Goal: Task Accomplishment & Management: Use online tool/utility

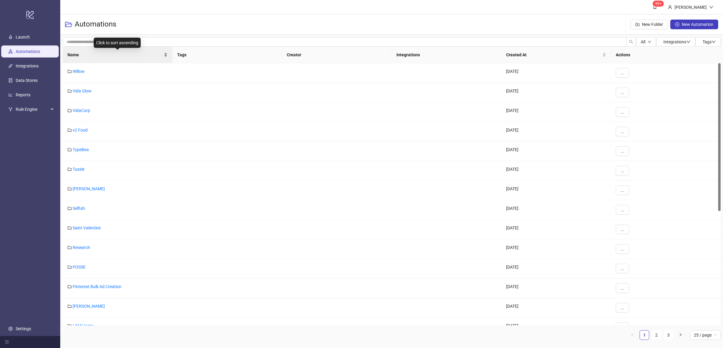
click at [165, 58] on div "Name" at bounding box center [117, 55] width 100 height 7
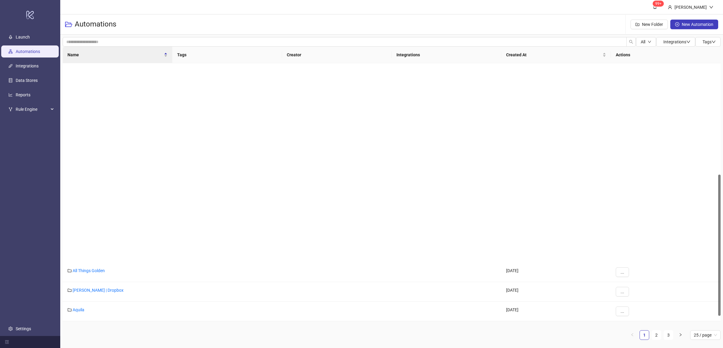
scroll to position [225, 0]
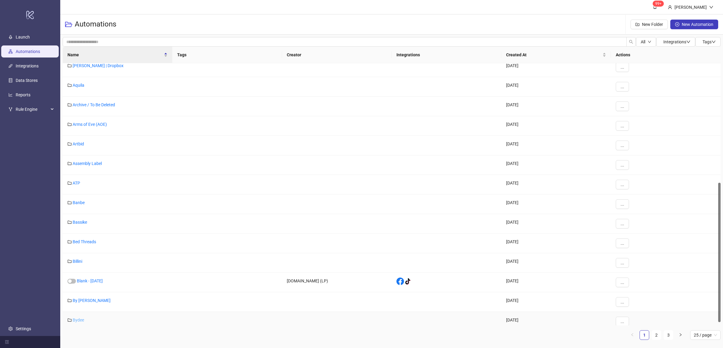
click at [74, 322] on link "Bydee" at bounding box center [78, 320] width 11 height 5
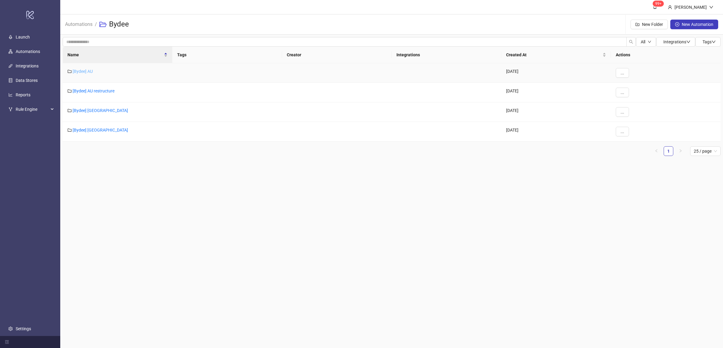
click at [86, 72] on link "[Bydee] AU" at bounding box center [83, 71] width 20 height 5
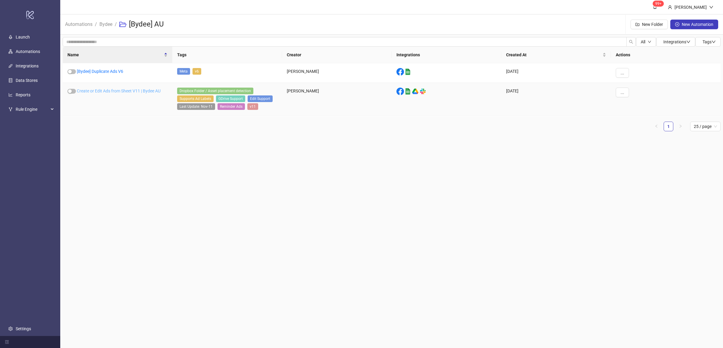
click at [107, 93] on link "Create or Edit Ads from Sheet V11 | Bydee AU" at bounding box center [119, 91] width 84 height 5
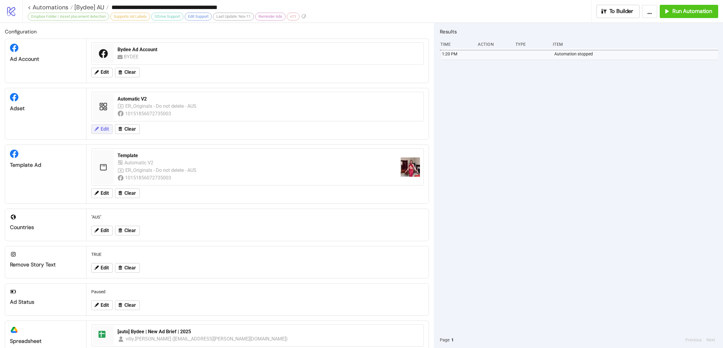
click at [102, 129] on span "Edit" at bounding box center [105, 129] width 8 height 5
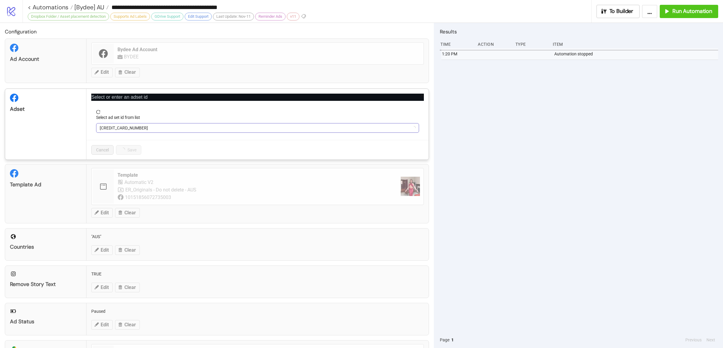
click at [114, 128] on span "[CREDIT_CARD_NUMBER]" at bounding box center [258, 128] width 316 height 9
click at [114, 128] on span "Automatic V2" at bounding box center [258, 128] width 316 height 9
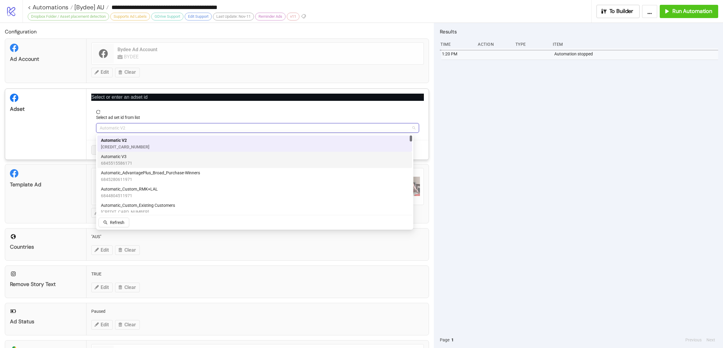
click at [125, 156] on span "Automatic V3" at bounding box center [116, 156] width 31 height 7
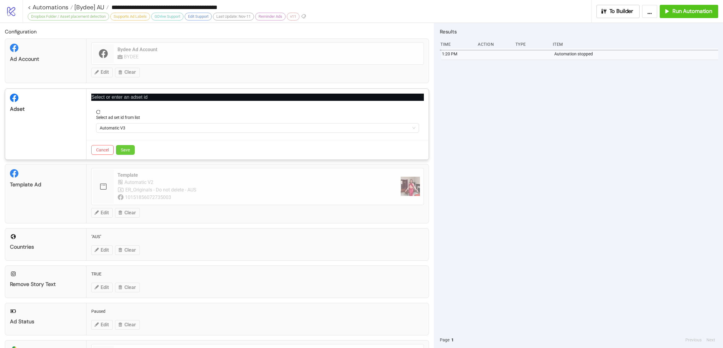
click at [125, 152] on span "Save" at bounding box center [125, 150] width 9 height 5
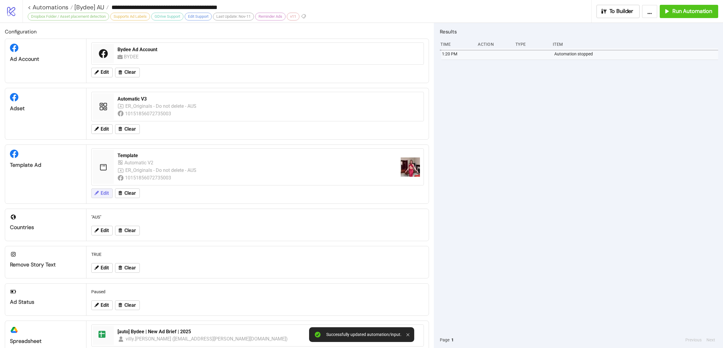
click at [101, 195] on span "Edit" at bounding box center [105, 193] width 8 height 5
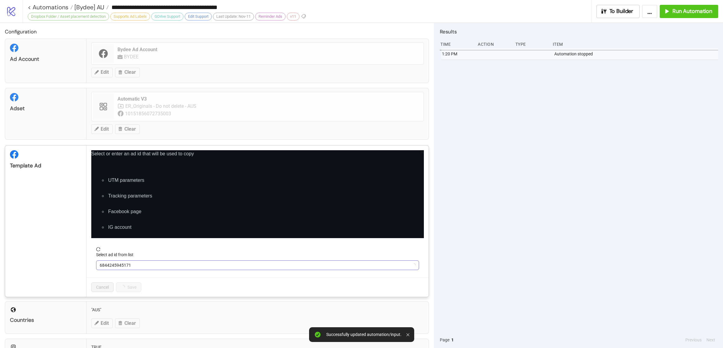
click at [154, 266] on span "6844245945171" at bounding box center [258, 265] width 316 height 9
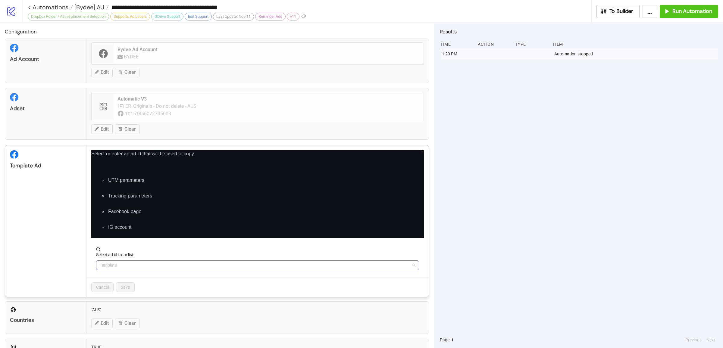
click at [145, 266] on span "Template" at bounding box center [258, 265] width 316 height 9
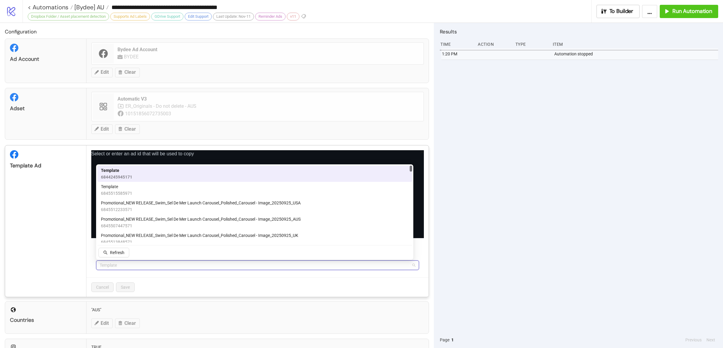
click at [124, 269] on span "Template" at bounding box center [258, 265] width 316 height 9
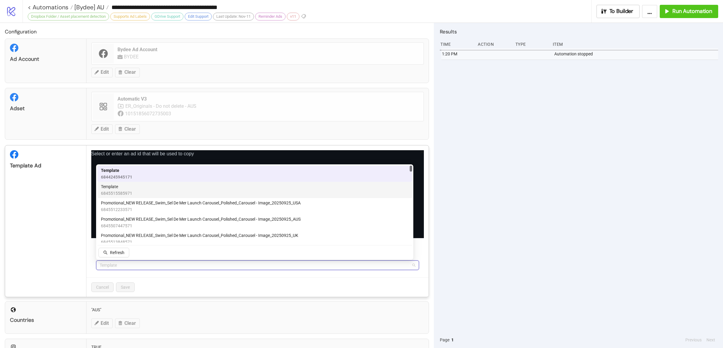
click at [135, 194] on div "Template 6845515585971" at bounding box center [255, 189] width 308 height 13
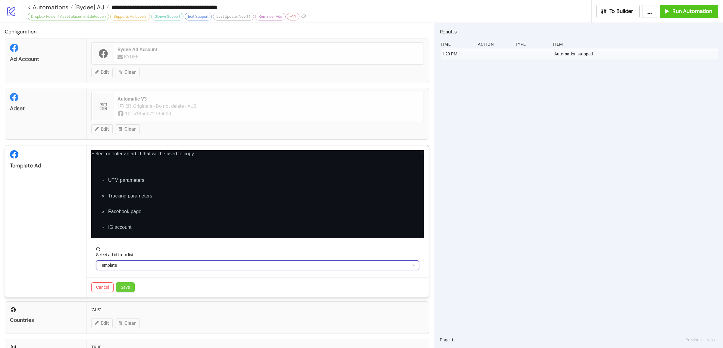
click at [132, 289] on button "Save" at bounding box center [125, 288] width 19 height 10
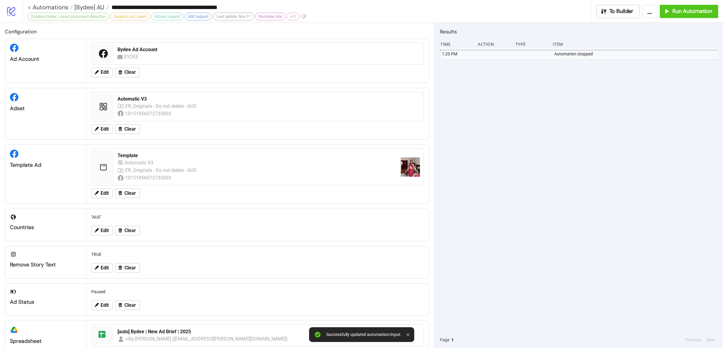
click at [541, 234] on div "1:20 PM Automation stopped" at bounding box center [579, 190] width 278 height 284
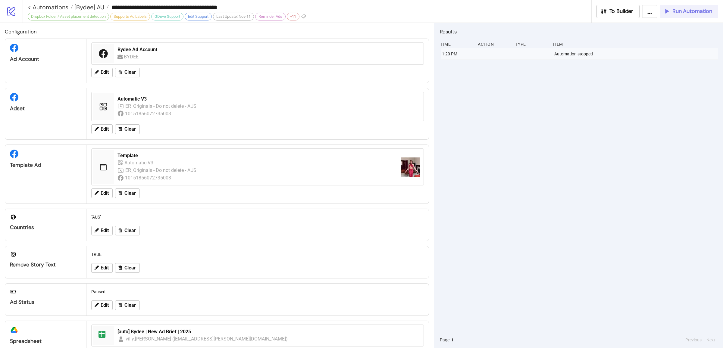
click at [668, 13] on icon "button" at bounding box center [666, 11] width 7 height 7
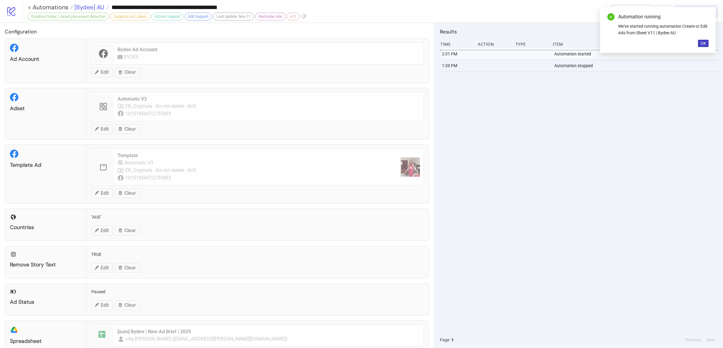
click at [91, 8] on span "[Bydee] AU" at bounding box center [88, 7] width 31 height 8
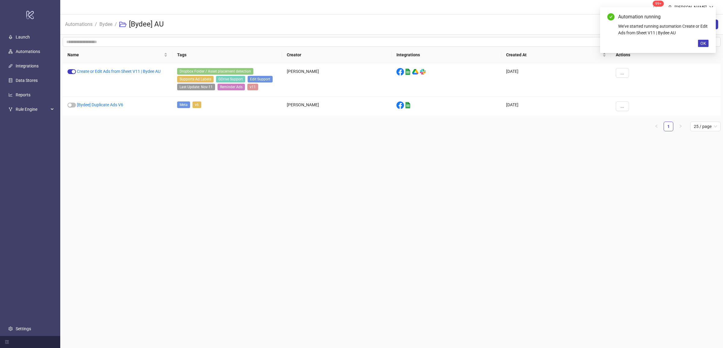
click at [104, 27] on span "Bydee" at bounding box center [105, 24] width 13 height 8
click at [104, 26] on link "Bydee" at bounding box center [105, 23] width 15 height 7
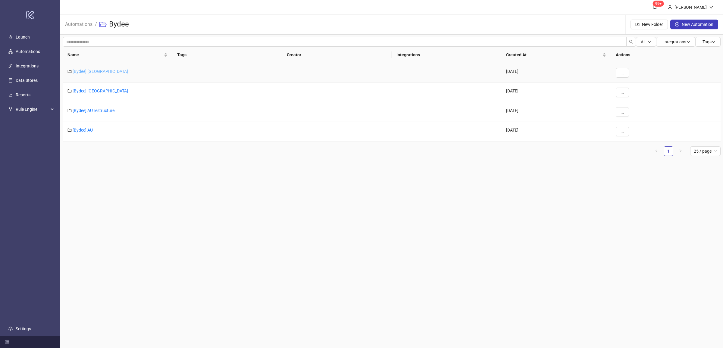
click at [84, 72] on link "[Bydee] [GEOGRAPHIC_DATA]" at bounding box center [100, 71] width 55 height 5
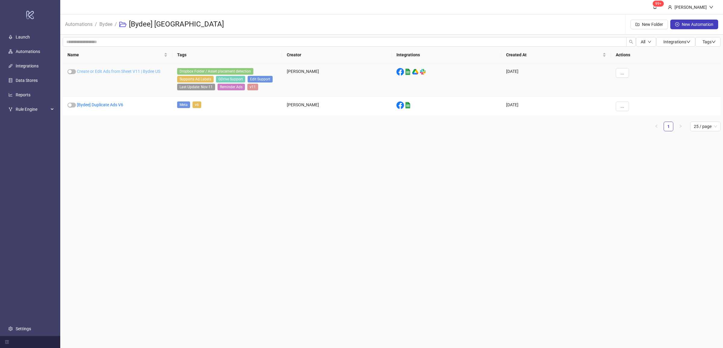
click at [106, 72] on link "Create or Edit Ads from Sheet V11 | Bydee US" at bounding box center [118, 71] width 83 height 5
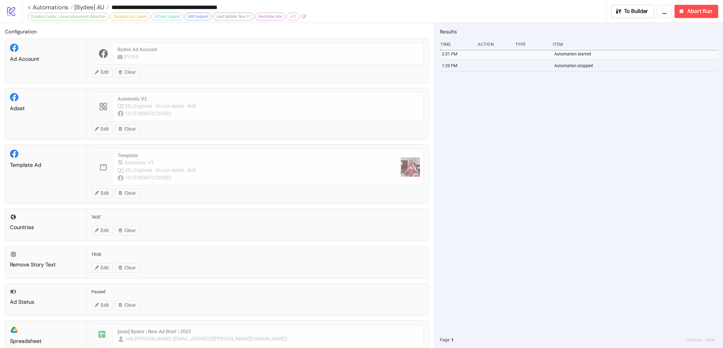
type input "**********"
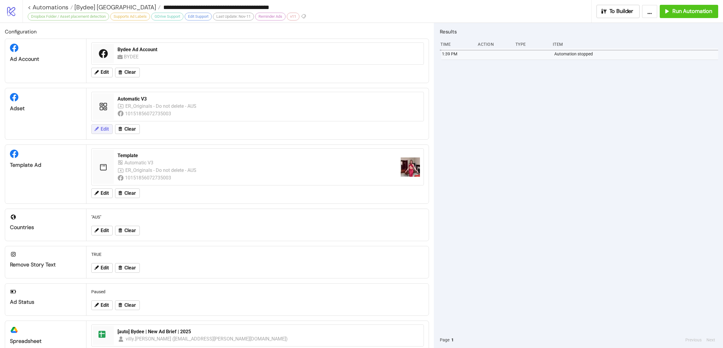
click at [99, 127] on icon at bounding box center [96, 128] width 5 height 5
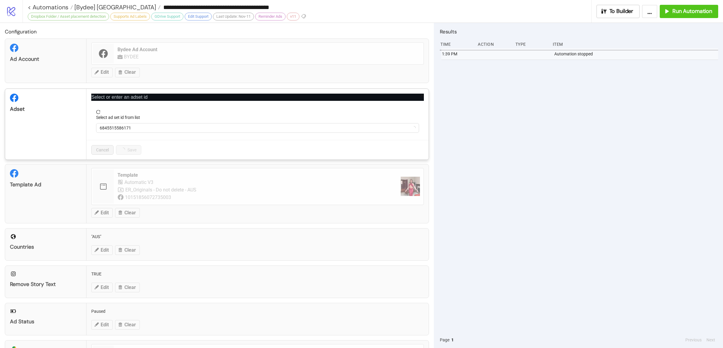
click at [494, 124] on div "1:39 PM Automation stopped" at bounding box center [579, 190] width 278 height 284
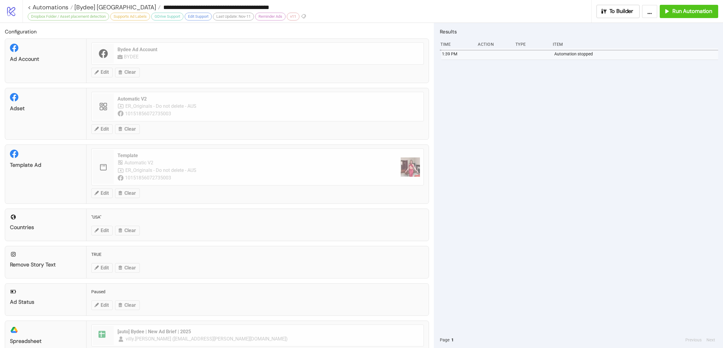
click at [665, 198] on div "1:39 PM Automation stopped" at bounding box center [579, 190] width 278 height 284
click at [510, 173] on div "1:39 PM Automation stopped" at bounding box center [579, 190] width 278 height 284
click at [197, 132] on div "Adset Automatic V2 ER_Originals - Do not delete - AUS 10151856072735003 Edit Cl…" at bounding box center [217, 114] width 424 height 52
click at [89, 6] on span "[Bydee] [GEOGRAPHIC_DATA]" at bounding box center [114, 7] width 83 height 8
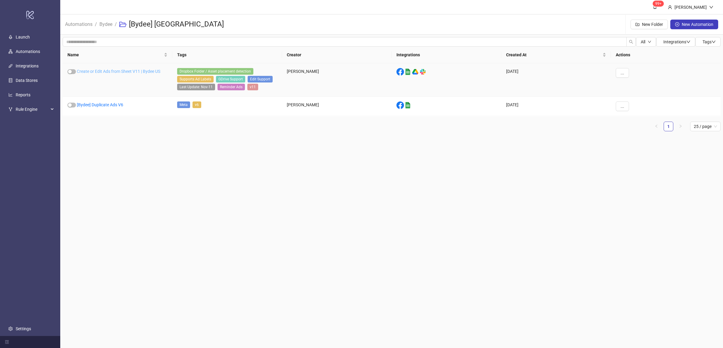
click at [105, 71] on link "Create or Edit Ads from Sheet V11 | Bydee US" at bounding box center [118, 71] width 83 height 5
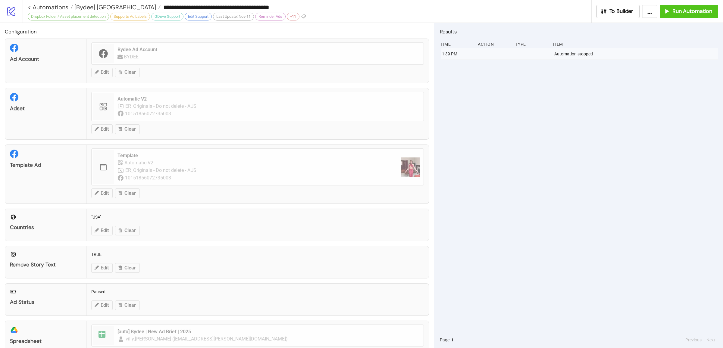
click at [520, 160] on div "1:39 PM Automation stopped" at bounding box center [579, 190] width 278 height 284
click at [90, 4] on span "[Bydee] [GEOGRAPHIC_DATA]" at bounding box center [114, 7] width 83 height 8
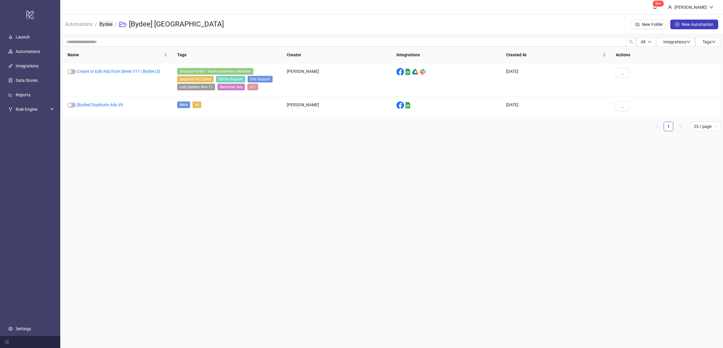
click at [113, 26] on link "Bydee" at bounding box center [105, 23] width 15 height 7
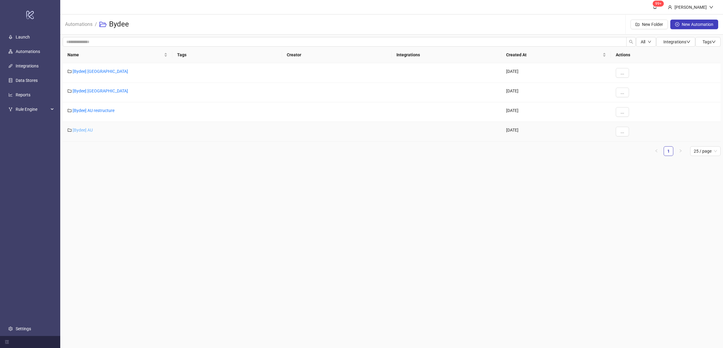
click at [84, 130] on link "[Bydee] AU" at bounding box center [83, 130] width 20 height 5
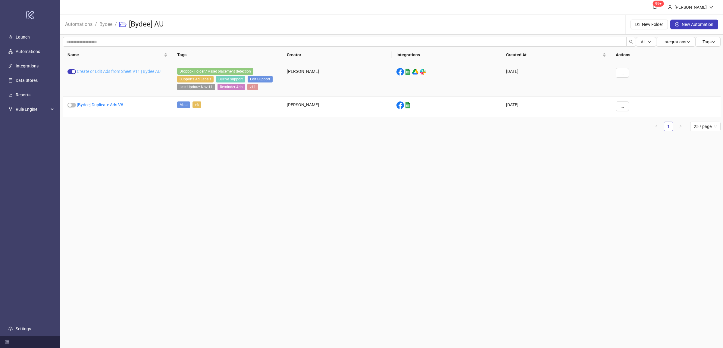
click at [117, 71] on link "Create or Edit Ads from Sheet V11 | Bydee AU" at bounding box center [119, 71] width 84 height 5
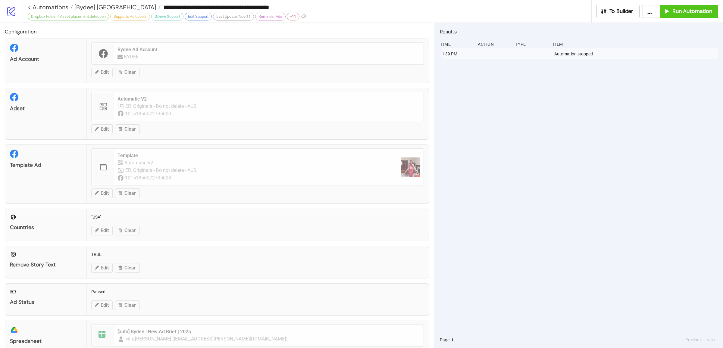
type input "**********"
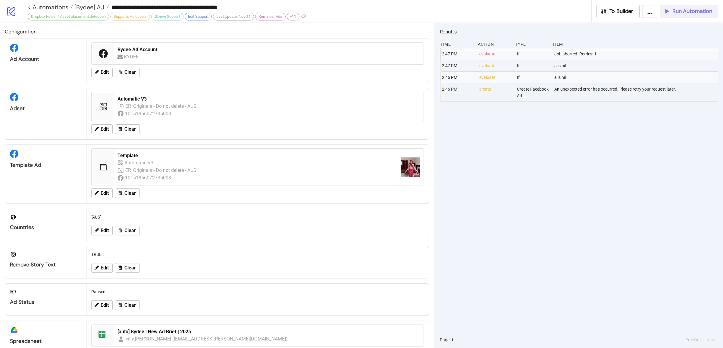
click at [669, 13] on icon "button" at bounding box center [666, 11] width 7 height 7
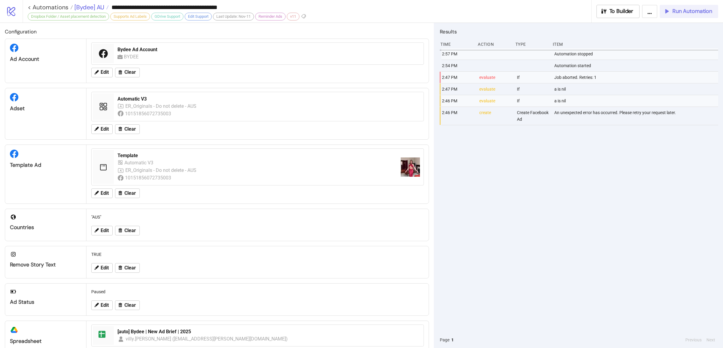
click at [94, 9] on span "[Bydee] AU" at bounding box center [88, 7] width 31 height 8
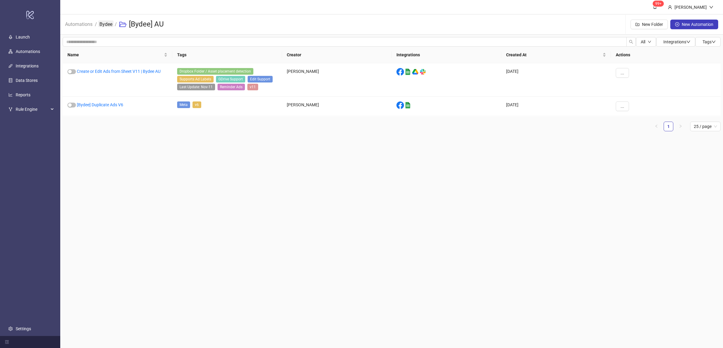
click at [107, 24] on link "Bydee" at bounding box center [105, 23] width 15 height 7
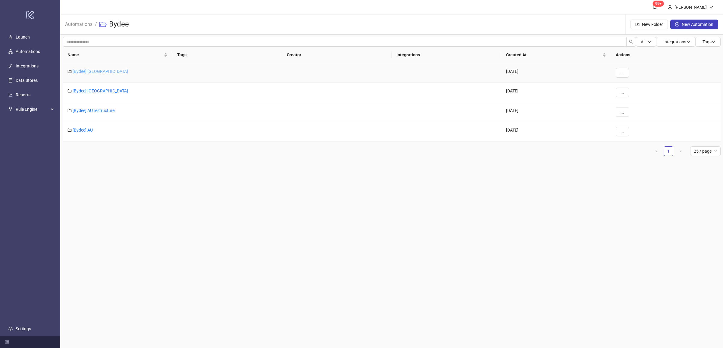
click at [80, 72] on link "[Bydee] [GEOGRAPHIC_DATA]" at bounding box center [100, 71] width 55 height 5
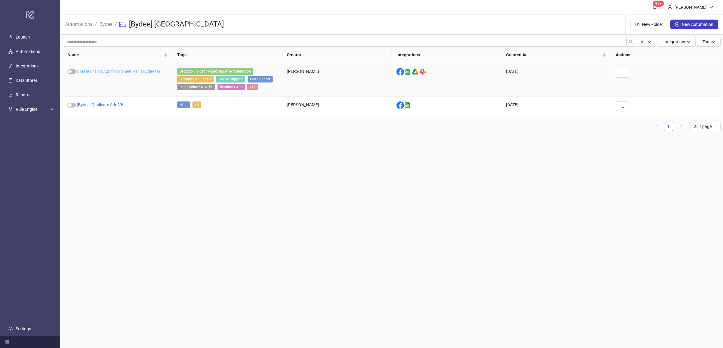
click at [125, 72] on link "Create or Edit Ads from Sheet V11 | Bydee US" at bounding box center [118, 71] width 83 height 5
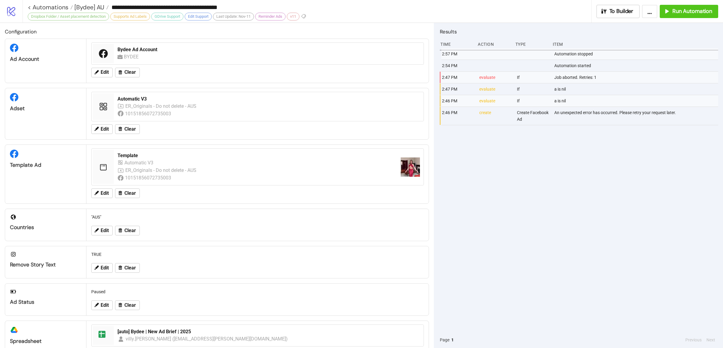
type input "**********"
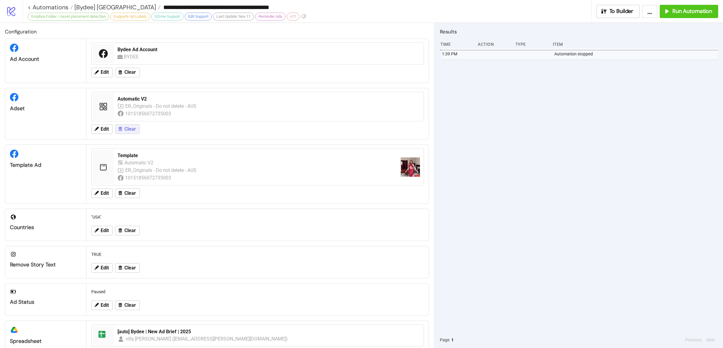
click at [134, 133] on button "Clear" at bounding box center [127, 129] width 25 height 10
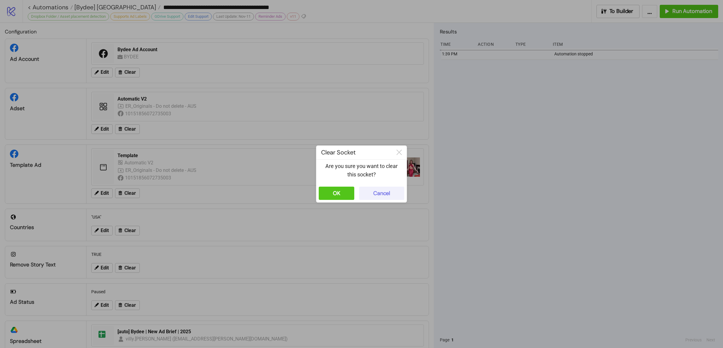
click at [387, 194] on div "Cancel" at bounding box center [381, 193] width 17 height 7
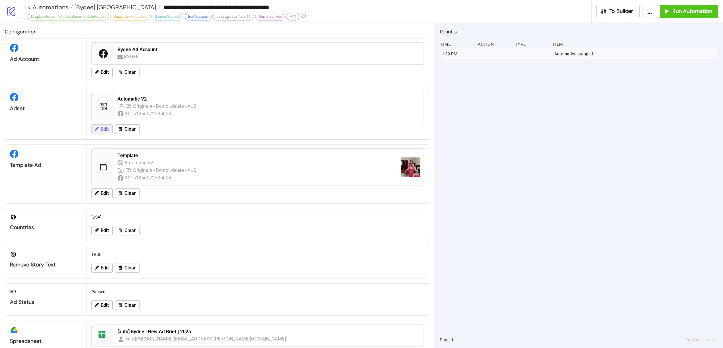
click at [105, 128] on span "Edit" at bounding box center [105, 129] width 8 height 5
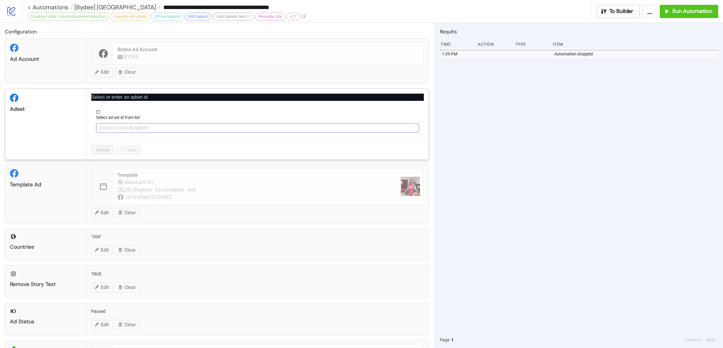
click at [138, 130] on span "[CREDIT_CARD_NUMBER]" at bounding box center [258, 128] width 316 height 9
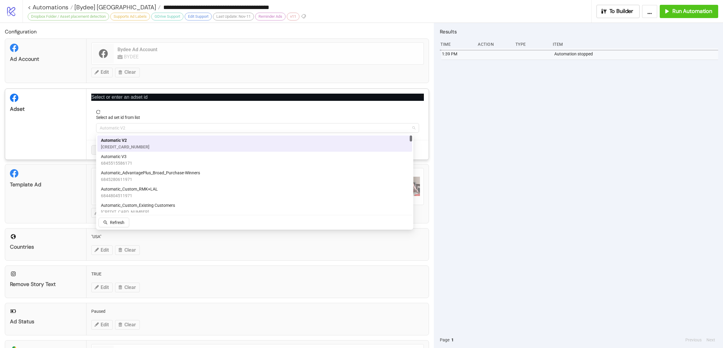
click at [138, 130] on span "Automatic V2" at bounding box center [258, 128] width 316 height 9
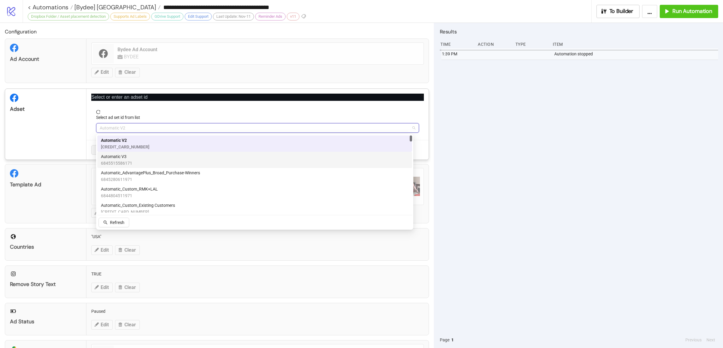
click at [142, 159] on div "Automatic V3 6845515586171" at bounding box center [255, 159] width 308 height 13
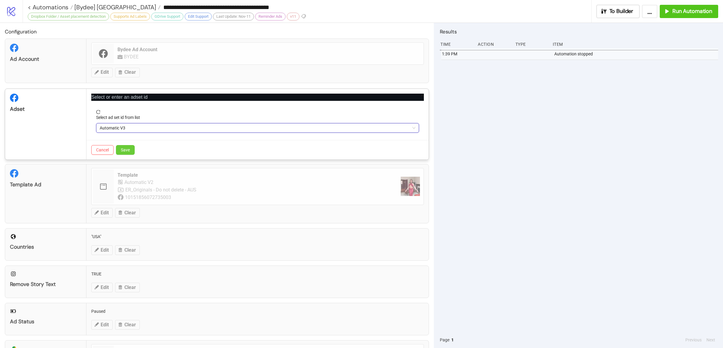
click at [128, 153] on button "Save" at bounding box center [125, 150] width 19 height 10
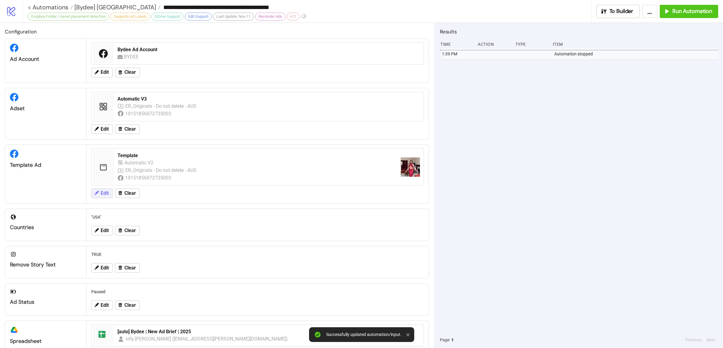
click at [103, 195] on span "Edit" at bounding box center [105, 193] width 8 height 5
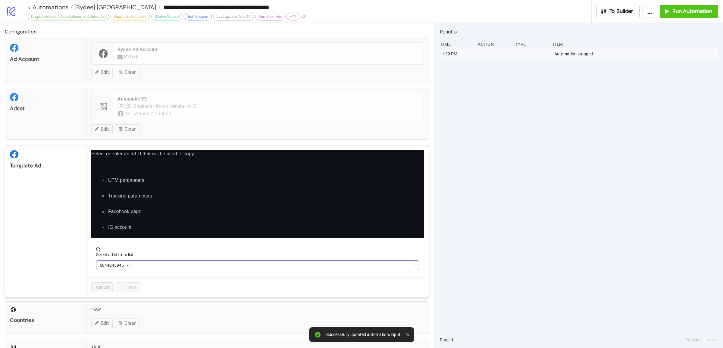
click at [139, 265] on span "6844245945171" at bounding box center [258, 265] width 316 height 9
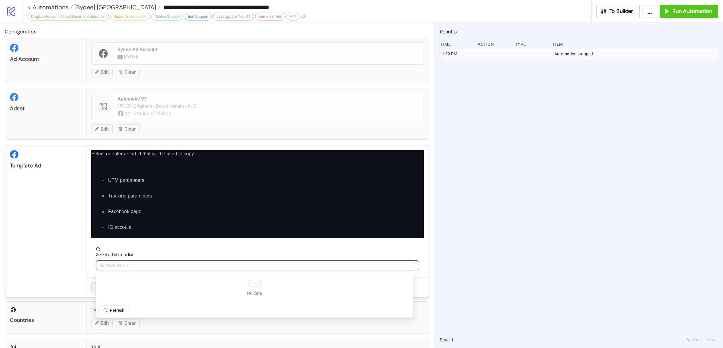
click at [136, 268] on span "6844245945171" at bounding box center [258, 265] width 316 height 9
click at [133, 266] on span "6844245945171" at bounding box center [258, 265] width 316 height 9
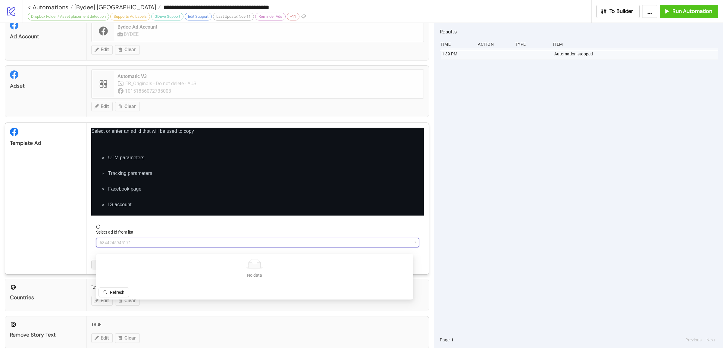
scroll to position [35, 0]
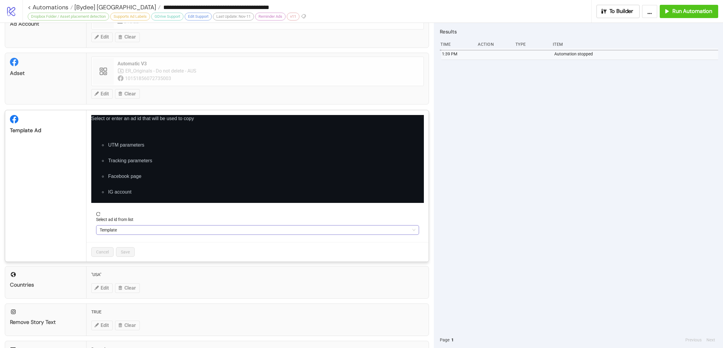
click at [122, 231] on span "Template" at bounding box center [258, 230] width 316 height 9
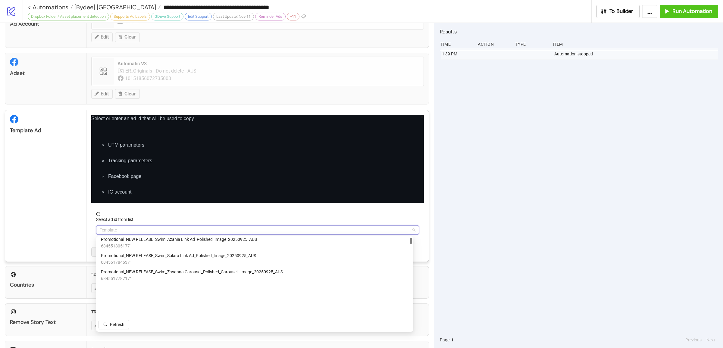
scroll to position [68, 0]
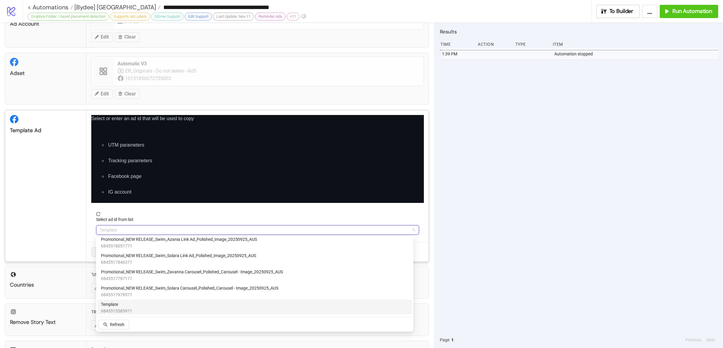
click at [146, 307] on div "Template 6845515585971" at bounding box center [255, 307] width 308 height 13
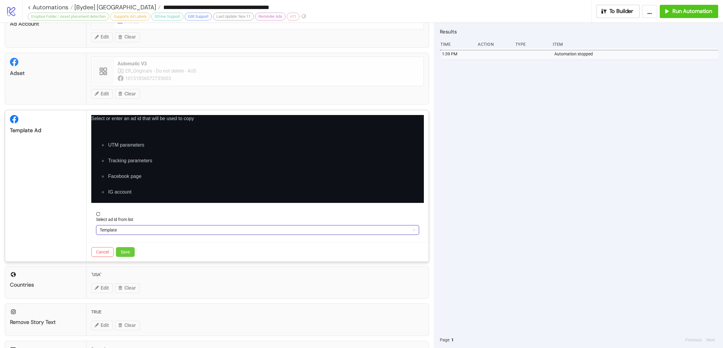
click at [127, 252] on span "Save" at bounding box center [125, 252] width 9 height 5
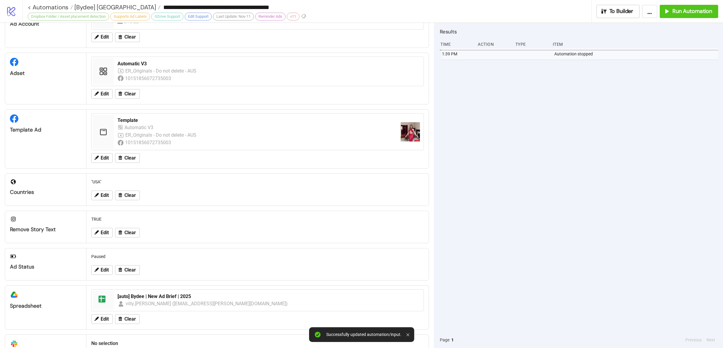
click at [504, 206] on div "1:39 PM Automation stopped" at bounding box center [579, 190] width 278 height 284
click at [582, 146] on div "1:39 PM Automation stopped" at bounding box center [579, 190] width 278 height 284
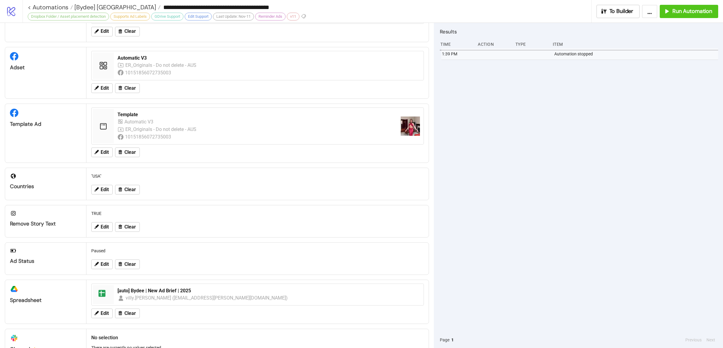
scroll to position [113, 0]
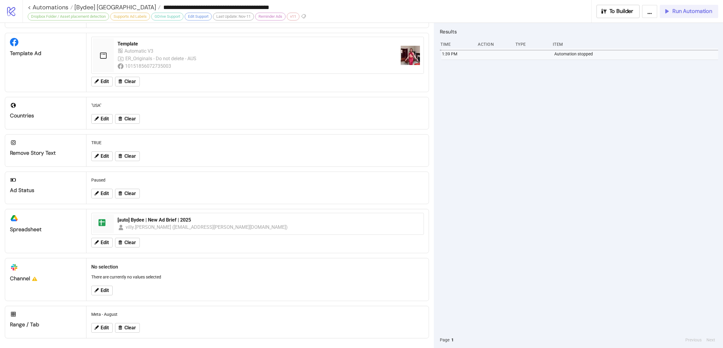
click at [688, 13] on span "Run Automation" at bounding box center [693, 11] width 40 height 7
click at [558, 121] on div "3:18 PM Automation stopped 3:05 PM Automation started 1:39 PM Automation stopped" at bounding box center [579, 190] width 278 height 284
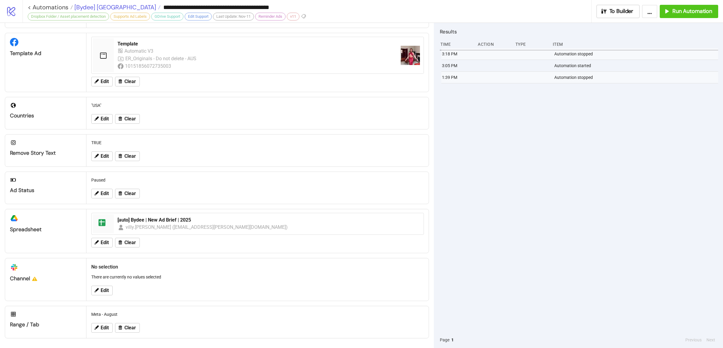
click at [91, 9] on span "[Bydee] [GEOGRAPHIC_DATA]" at bounding box center [114, 7] width 83 height 8
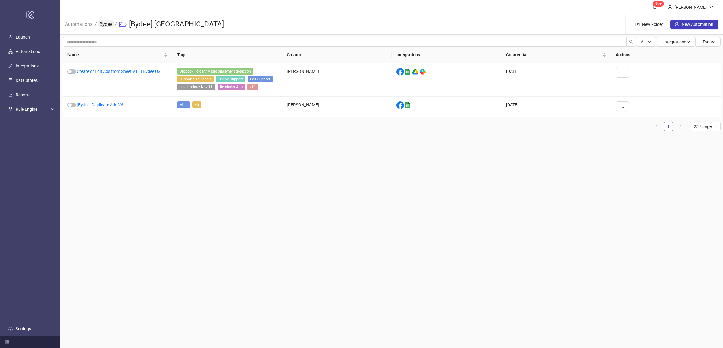
click at [105, 24] on link "Bydee" at bounding box center [105, 23] width 15 height 7
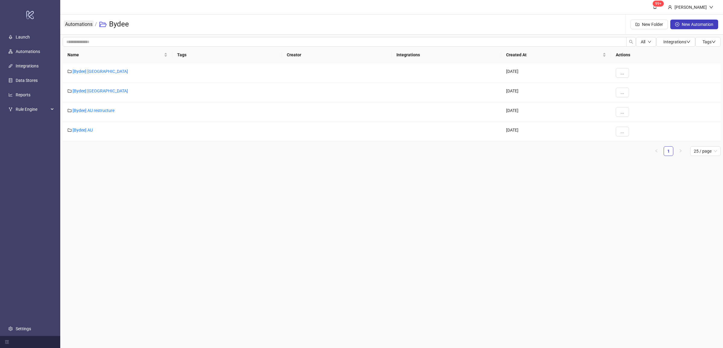
click at [80, 25] on link "Automations" at bounding box center [79, 23] width 30 height 7
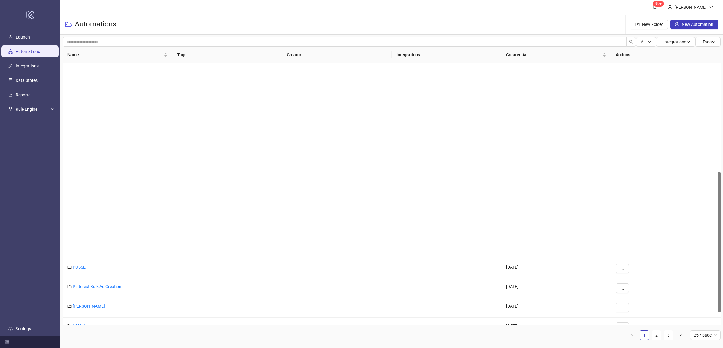
scroll to position [203, 0]
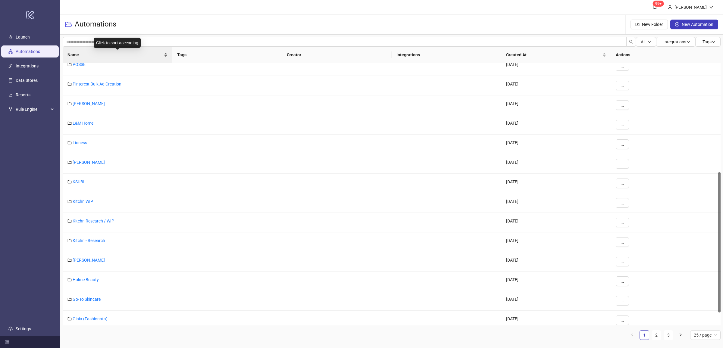
click at [165, 58] on div "Name" at bounding box center [117, 55] width 100 height 7
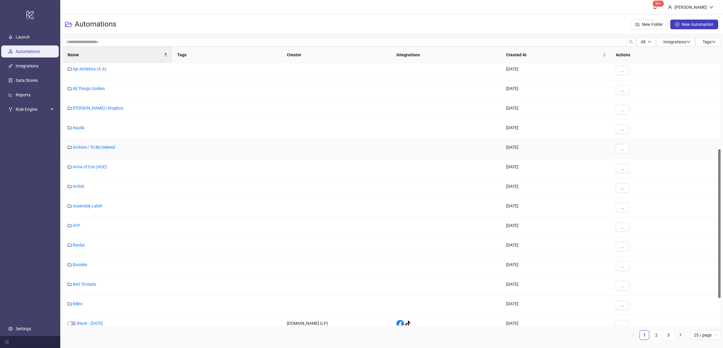
scroll to position [200, 0]
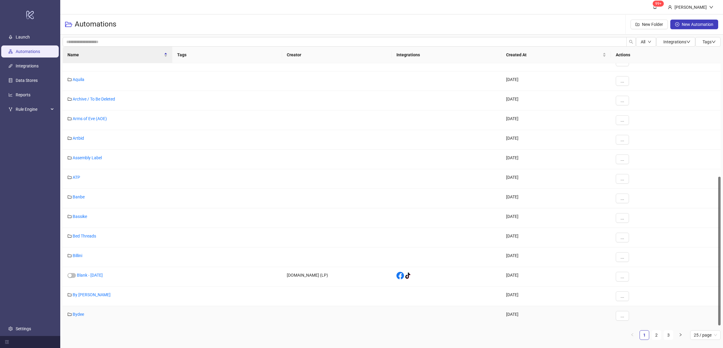
click at [80, 314] on link "Bydee" at bounding box center [78, 314] width 11 height 5
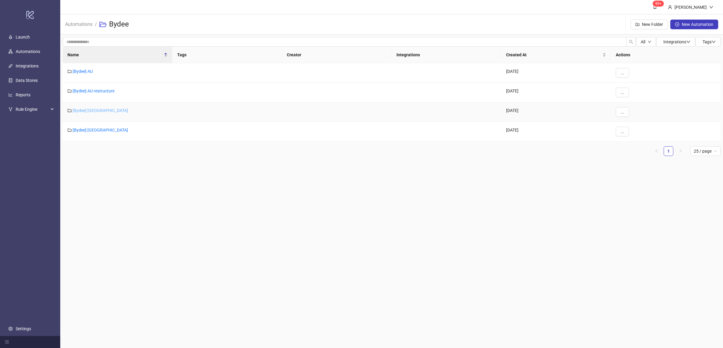
click at [89, 112] on link "[Bydee] [GEOGRAPHIC_DATA]" at bounding box center [100, 110] width 55 height 5
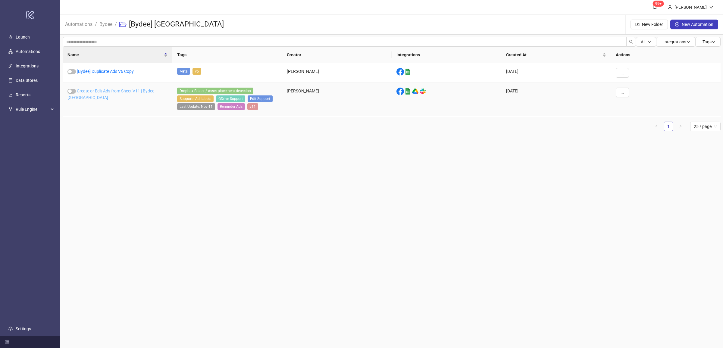
click at [116, 93] on link "Create or Edit Ads from Sheet V11 | Bydee [GEOGRAPHIC_DATA]" at bounding box center [110, 94] width 87 height 11
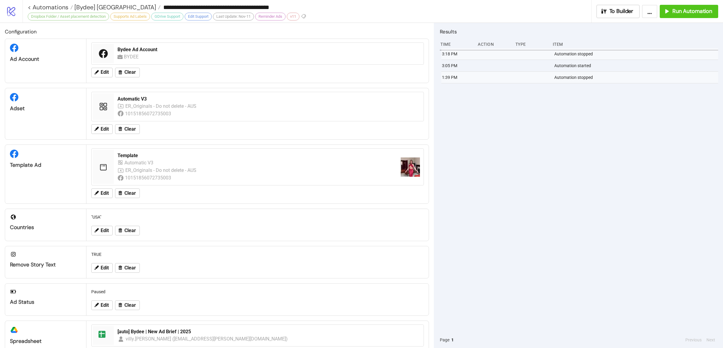
click at [542, 177] on div "3:18 PM Automation stopped 3:05 PM Automation started 1:39 PM Automation stopped" at bounding box center [579, 190] width 278 height 284
type input "**********"
click at [105, 129] on span "Edit" at bounding box center [105, 129] width 8 height 5
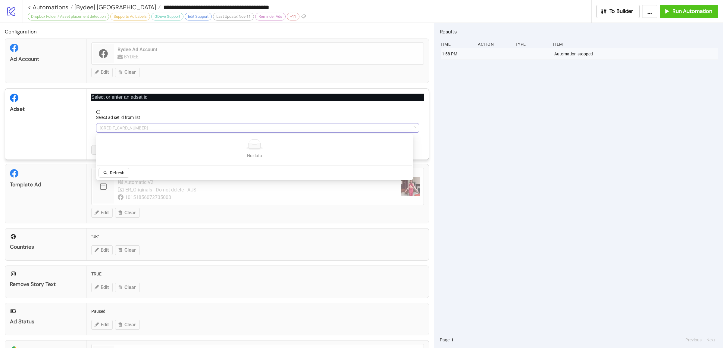
click at [147, 130] on span "[CREDIT_CARD_NUMBER]" at bounding box center [258, 128] width 316 height 9
click at [143, 130] on span "Automatic V2" at bounding box center [258, 128] width 316 height 9
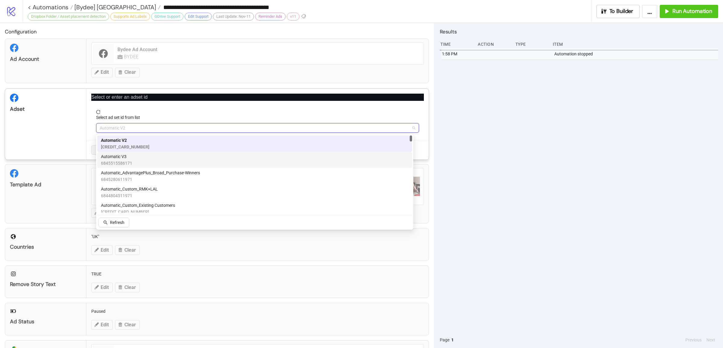
click at [143, 157] on div "Automatic V3 6845515586171" at bounding box center [255, 159] width 308 height 13
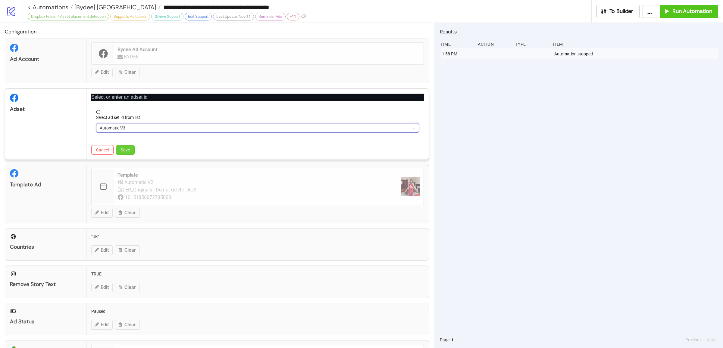
click at [124, 148] on span "Save" at bounding box center [125, 150] width 9 height 5
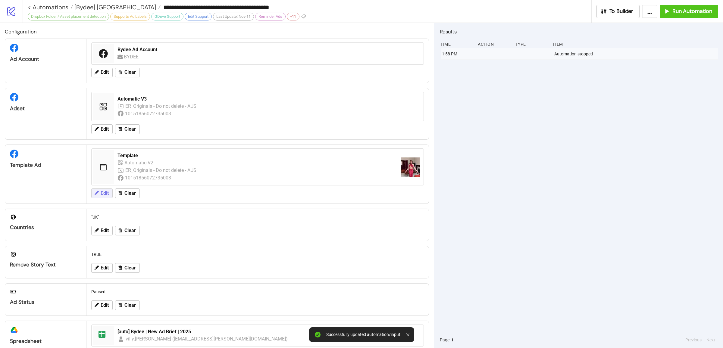
click at [103, 196] on span "Edit" at bounding box center [105, 193] width 8 height 5
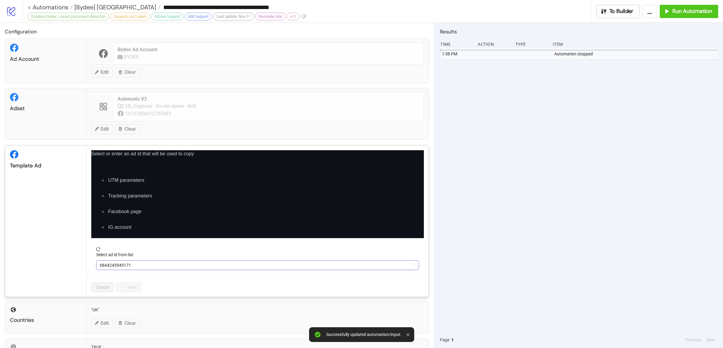
click at [153, 266] on span "6844245945171" at bounding box center [258, 265] width 316 height 9
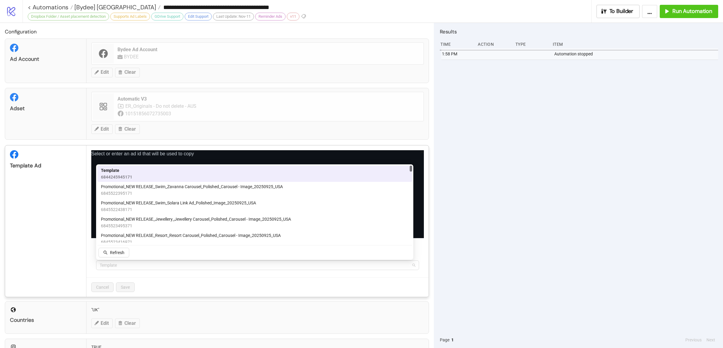
click at [152, 265] on span "Template" at bounding box center [258, 265] width 316 height 9
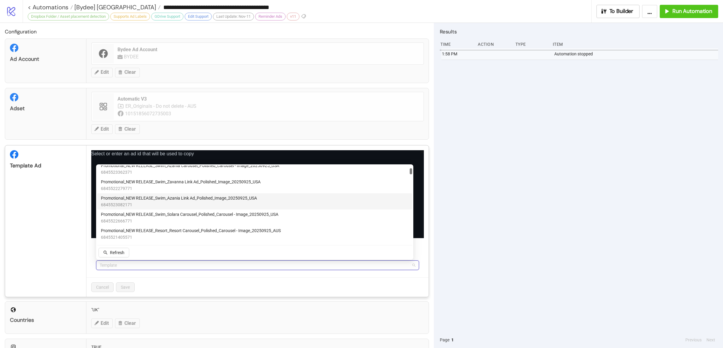
scroll to position [221, 0]
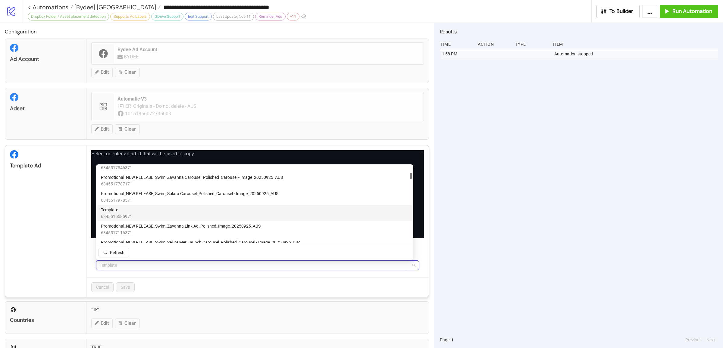
click at [142, 214] on div "Template 6845515585971" at bounding box center [255, 213] width 308 height 13
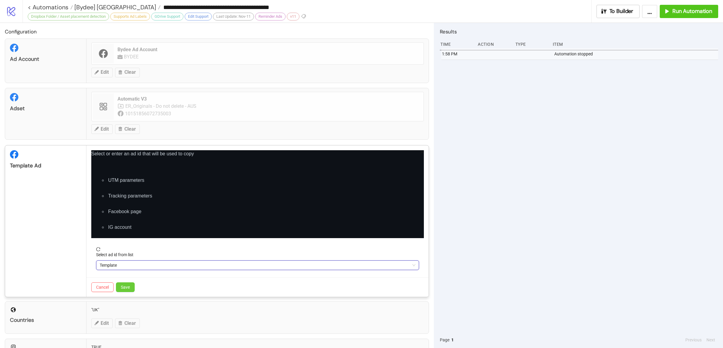
click at [123, 286] on span "Save" at bounding box center [125, 287] width 9 height 5
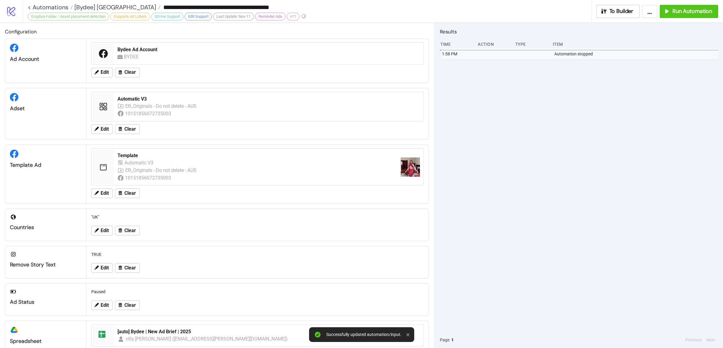
click at [526, 200] on div "1:58 PM Automation stopped" at bounding box center [579, 190] width 278 height 284
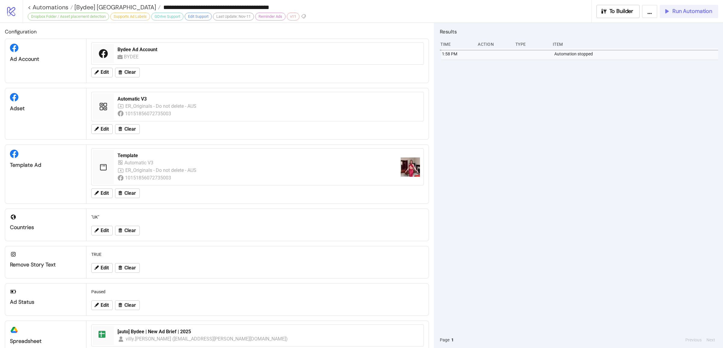
click at [702, 14] on span "Run Automation" at bounding box center [693, 11] width 40 height 7
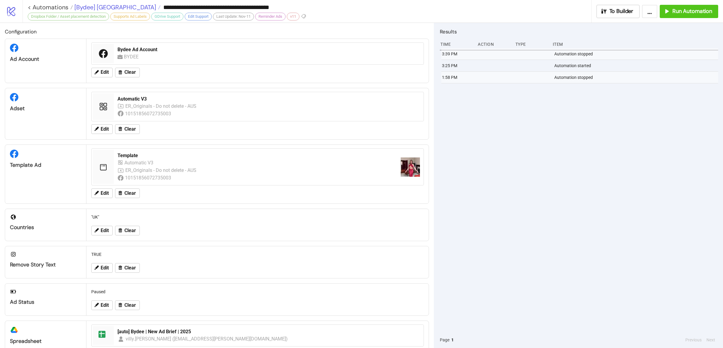
click at [86, 7] on span "[Bydee] [GEOGRAPHIC_DATA]" at bounding box center [114, 7] width 83 height 8
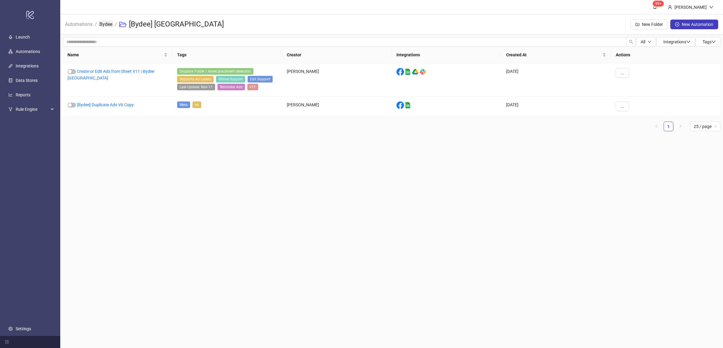
click at [104, 26] on link "Bydee" at bounding box center [105, 23] width 15 height 7
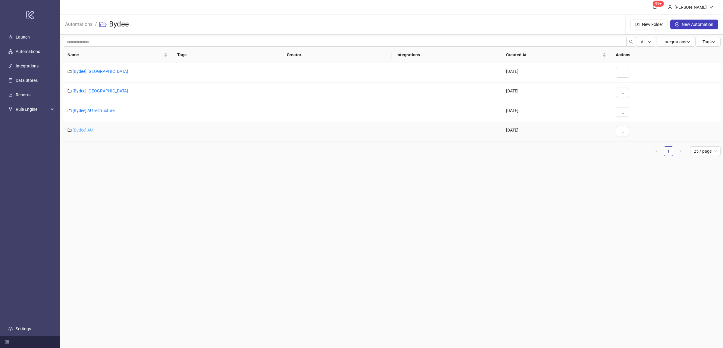
click at [90, 128] on link "[Bydee] AU" at bounding box center [83, 130] width 20 height 5
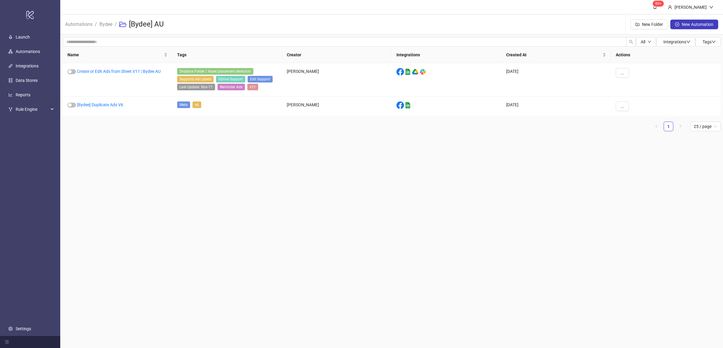
drag, startPoint x: 152, startPoint y: 148, endPoint x: 149, endPoint y: 143, distance: 5.8
click at [152, 148] on main "99+ [PERSON_NAME] Automations / Bydee / [Bydee] AU New Folder New Automation Al…" at bounding box center [391, 174] width 663 height 348
click at [103, 107] on link "[Bydee] Duplicate Ads V6" at bounding box center [100, 104] width 46 height 5
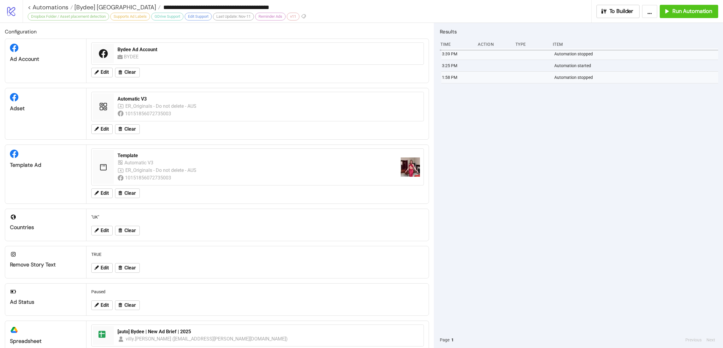
type input "**********"
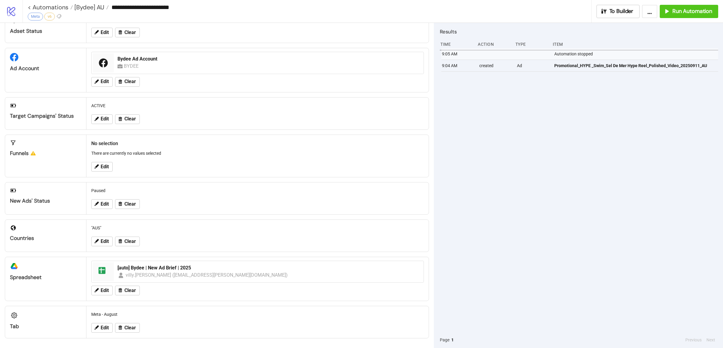
scroll to position [29, 0]
click at [685, 16] on button "Run Automation" at bounding box center [689, 11] width 58 height 13
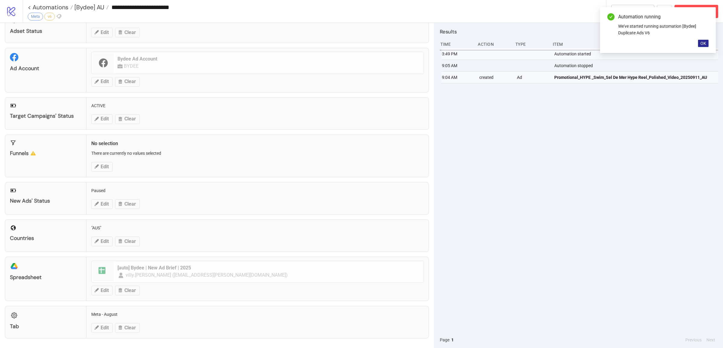
click at [703, 43] on span "OK" at bounding box center [704, 43] width 6 height 5
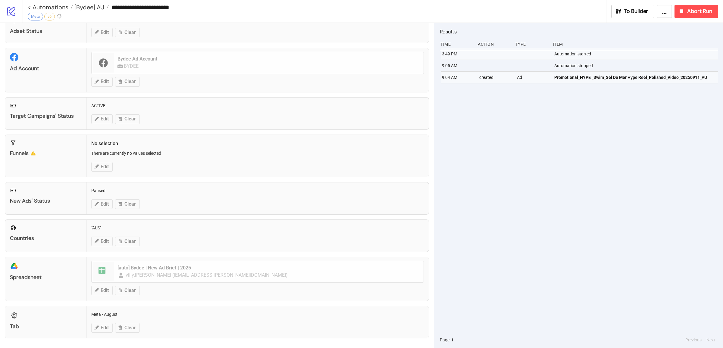
click at [626, 142] on div "3:49 PM Automation started 9:05 AM Automation stopped 9:04 AM created Ad Promot…" at bounding box center [579, 190] width 278 height 284
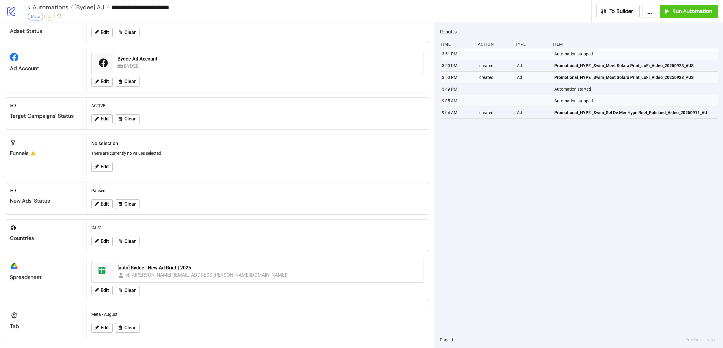
click at [545, 155] on div "3:51 PM Automation stopped 3:50 PM created Ad Promotional_HYPE _Swim_Meet Solar…" at bounding box center [579, 190] width 278 height 284
click at [674, 14] on span "Run Automation" at bounding box center [693, 11] width 40 height 7
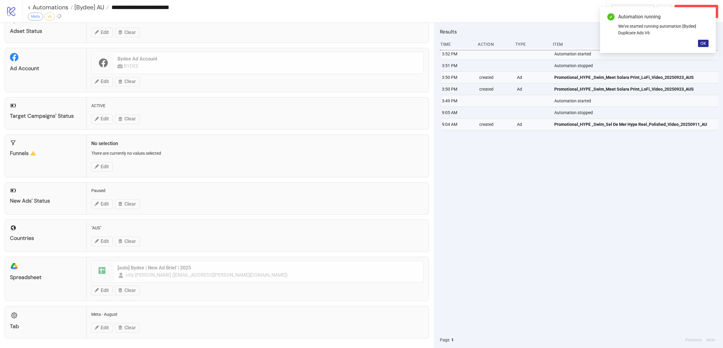
click at [704, 43] on span "OK" at bounding box center [704, 43] width 6 height 5
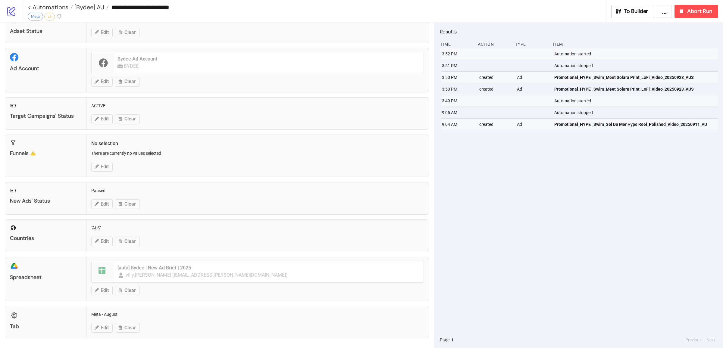
click at [648, 166] on div "3:52 PM Automation started 3:51 PM Automation stopped 3:50 PM created Ad Promot…" at bounding box center [579, 190] width 278 height 284
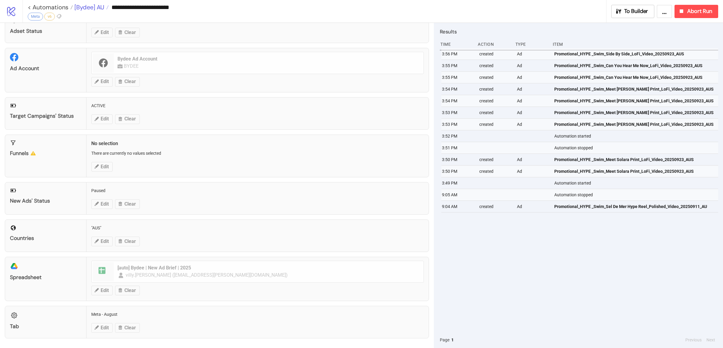
click at [91, 10] on span "[Bydee] AU" at bounding box center [88, 7] width 31 height 8
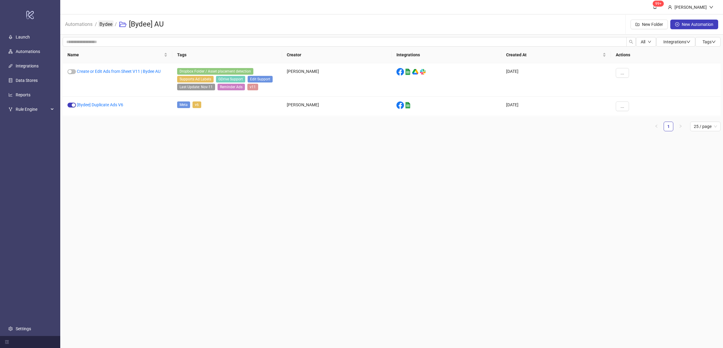
click at [103, 24] on link "Bydee" at bounding box center [105, 23] width 15 height 7
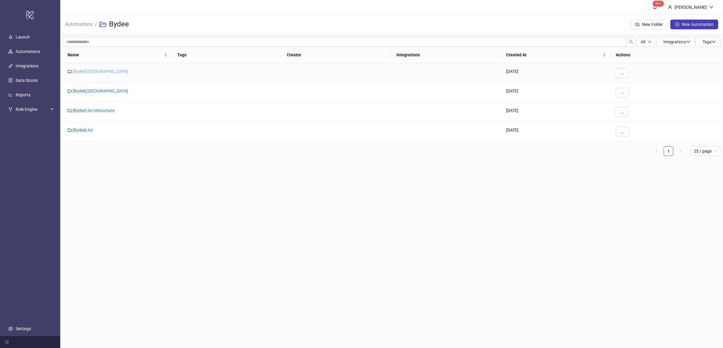
click at [89, 71] on link "[Bydee] [GEOGRAPHIC_DATA]" at bounding box center [100, 71] width 55 height 5
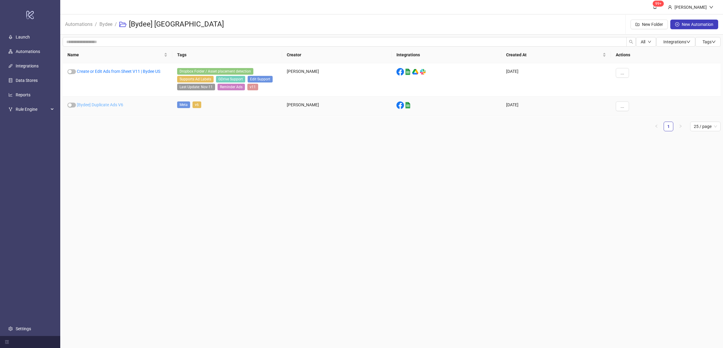
click at [104, 107] on link "[Bydee] Duplicate Ads V6" at bounding box center [100, 104] width 46 height 5
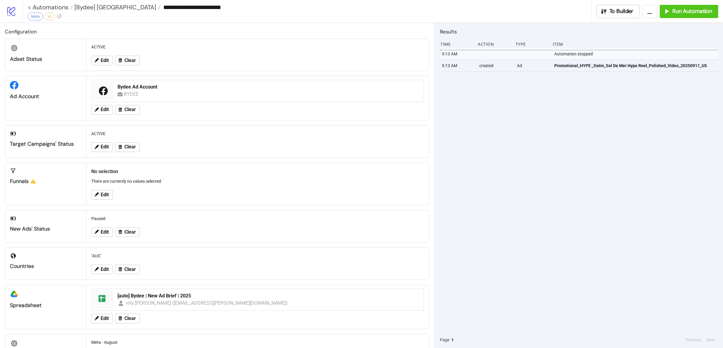
click at [608, 217] on div "9:13 AM Automation stopped 9:13 AM created Ad Promotional_HYPE _Swim_Sel De Mer…" at bounding box center [579, 190] width 278 height 284
click at [622, 214] on div "9:13 AM Automation stopped 9:13 AM created Ad Promotional_HYPE _Swim_Sel De Mer…" at bounding box center [579, 190] width 278 height 284
click at [666, 13] on icon "button" at bounding box center [666, 11] width 6 height 6
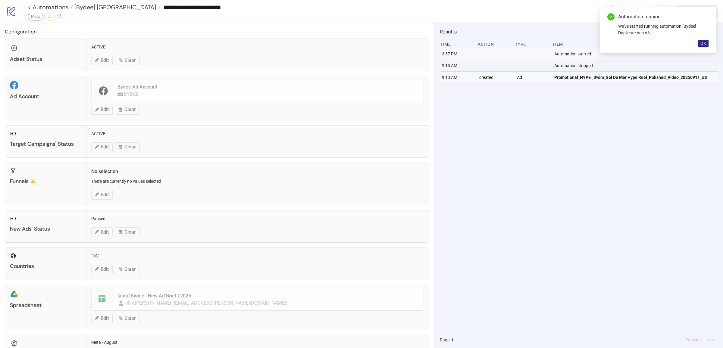
click at [703, 46] on button "OK" at bounding box center [703, 43] width 11 height 7
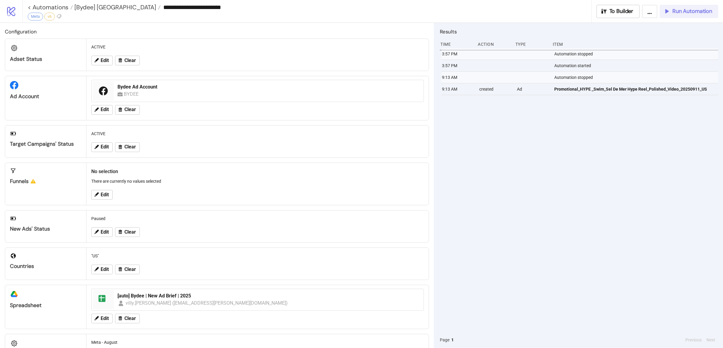
click at [529, 217] on div "3:57 PM Automation stopped 3:57 PM Automation started 9:13 AM Automation stoppe…" at bounding box center [579, 190] width 278 height 284
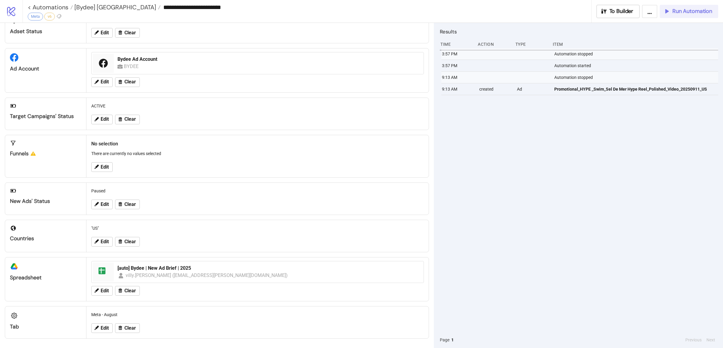
scroll to position [29, 0]
click at [103, 243] on span "Edit" at bounding box center [105, 241] width 8 height 5
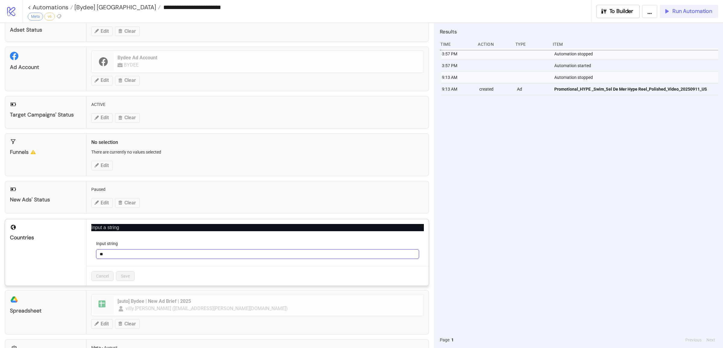
click at [120, 253] on input "**" at bounding box center [257, 254] width 323 height 10
type input "***"
click at [129, 278] on span "Save" at bounding box center [125, 276] width 9 height 5
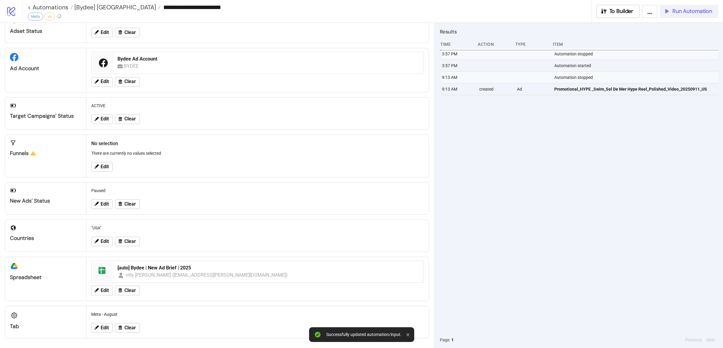
click at [567, 243] on div "3:57 PM Automation stopped 3:57 PM Automation started 9:13 AM Automation stoppe…" at bounding box center [579, 190] width 278 height 284
click at [672, 11] on div "Run Automation" at bounding box center [687, 11] width 49 height 7
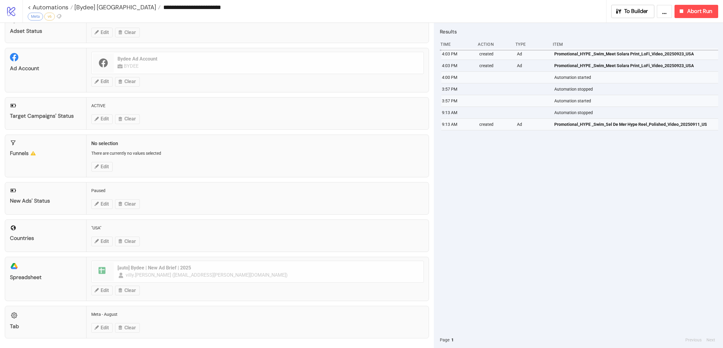
click at [507, 181] on div "4:03 PM created Ad Promotional_HYPE _Swim_Meet Solara Print_LoFi_Video_20250923…" at bounding box center [579, 190] width 278 height 284
click at [519, 176] on div "4:03 PM created Ad Promotional_HYPE _Swim_Meet Solara Print_LoFi_Video_20250923…" at bounding box center [579, 190] width 278 height 284
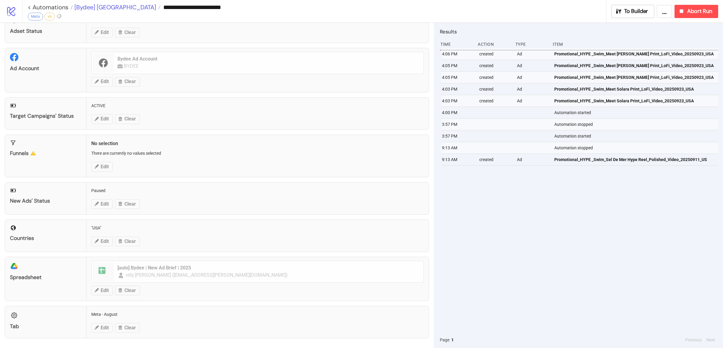
click at [99, 11] on span "[Bydee] [GEOGRAPHIC_DATA]" at bounding box center [114, 7] width 83 height 8
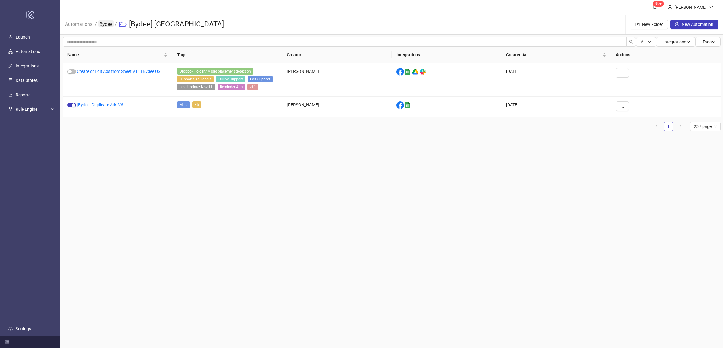
click at [101, 26] on link "Bydee" at bounding box center [105, 23] width 15 height 7
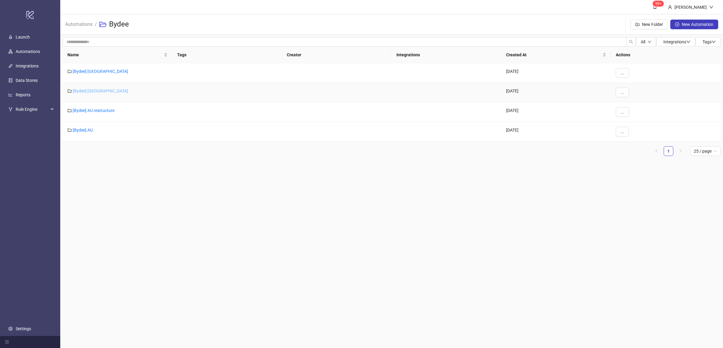
click at [88, 92] on link "[Bydee] [GEOGRAPHIC_DATA]" at bounding box center [100, 91] width 55 height 5
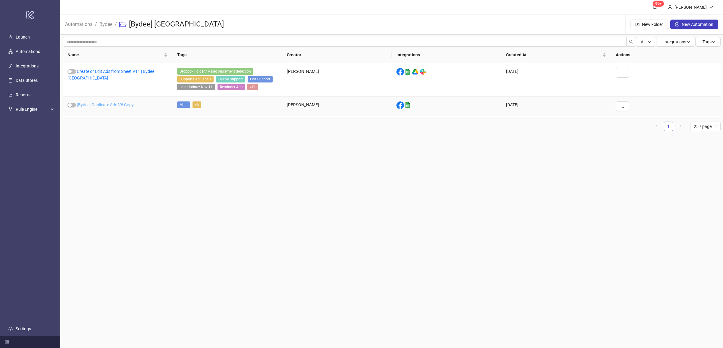
click at [114, 105] on link "[Bydee] Duplicate Ads V6 Copy" at bounding box center [105, 104] width 57 height 5
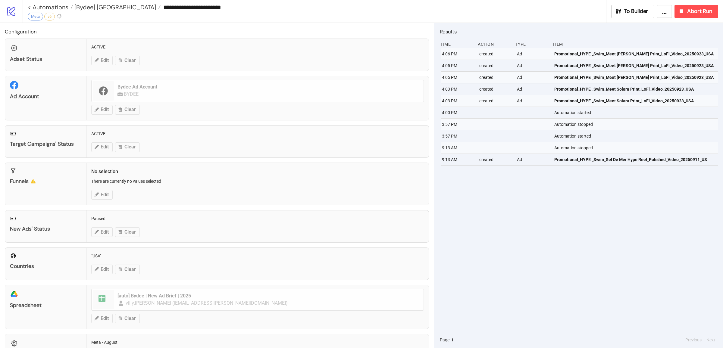
type input "**********"
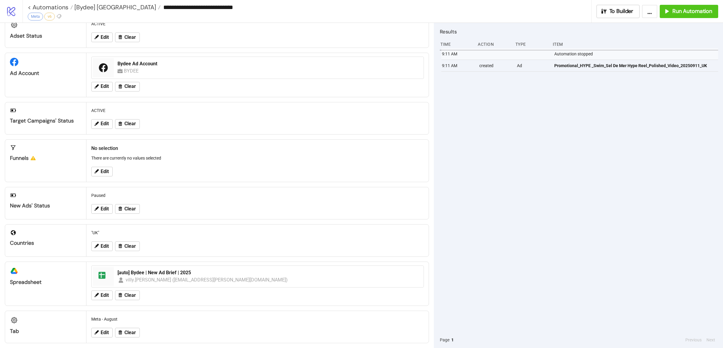
scroll to position [29, 0]
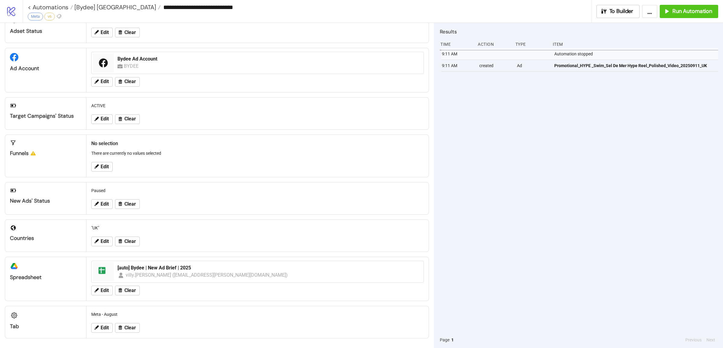
click at [580, 251] on div "9:11 AM Automation stopped 9:11 AM created Ad Promotional_HYPE _Swim_Sel De Mer…" at bounding box center [579, 190] width 278 height 284
click at [667, 14] on icon "button" at bounding box center [666, 11] width 7 height 7
